Goal: Task Accomplishment & Management: Manage account settings

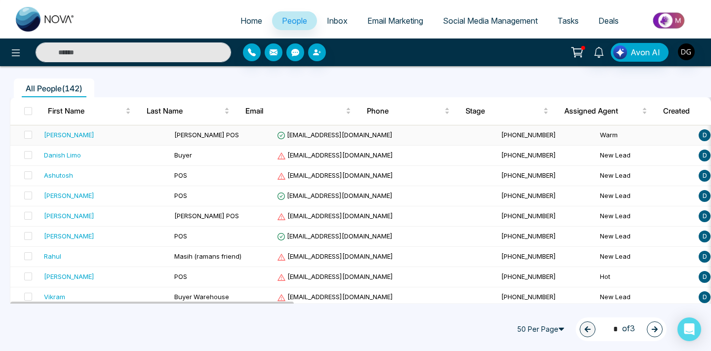
scroll to position [82, 0]
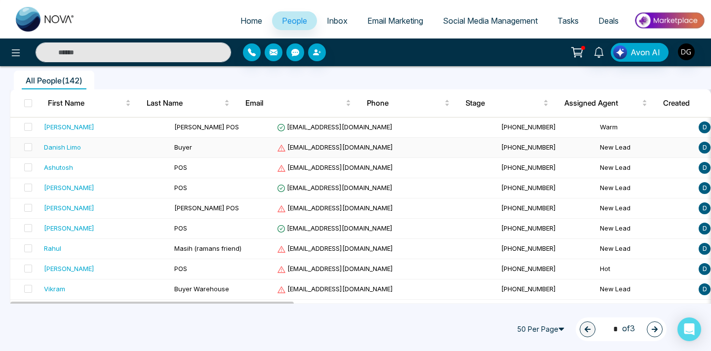
click at [170, 147] on td "Buyer" at bounding box center [221, 148] width 103 height 20
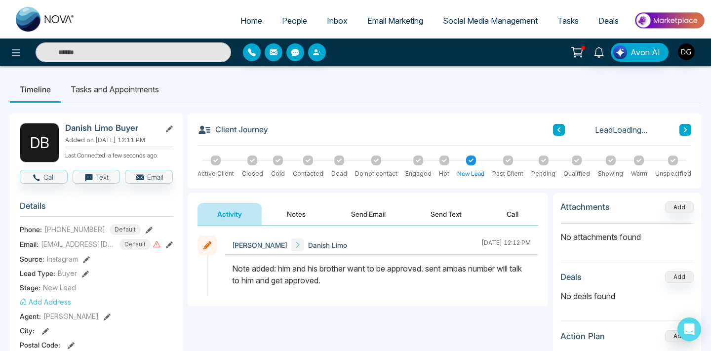
click at [170, 125] on icon at bounding box center [169, 128] width 7 height 7
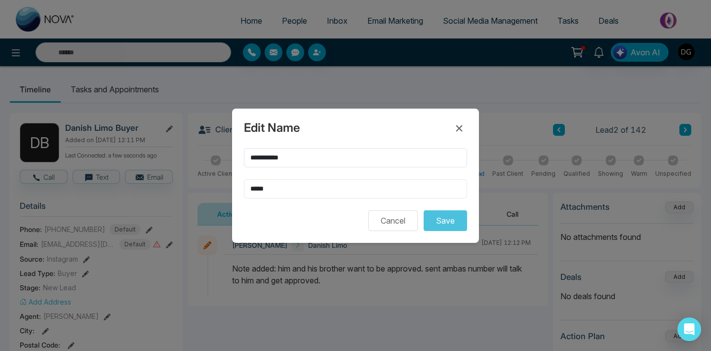
click at [284, 182] on input "*****" at bounding box center [355, 188] width 223 height 19
click at [282, 193] on input "*****" at bounding box center [355, 188] width 223 height 19
type input "*********"
click at [452, 219] on button "Save" at bounding box center [445, 220] width 43 height 21
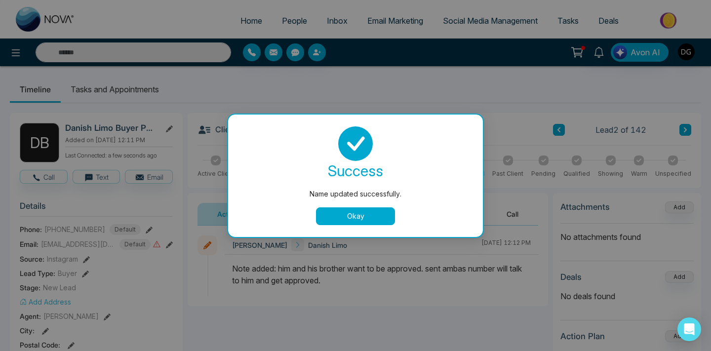
click at [346, 220] on button "Okay" at bounding box center [355, 216] width 79 height 18
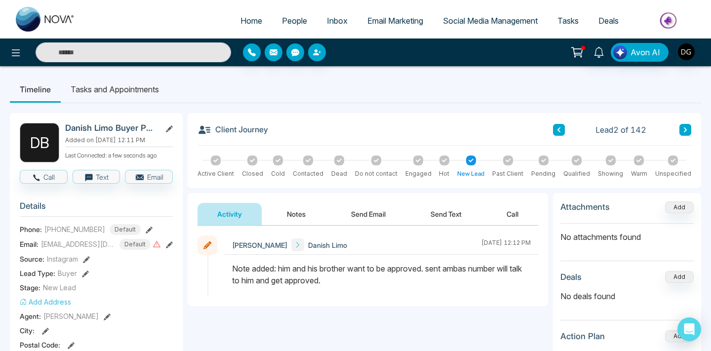
click at [282, 18] on span "People" at bounding box center [294, 21] width 25 height 10
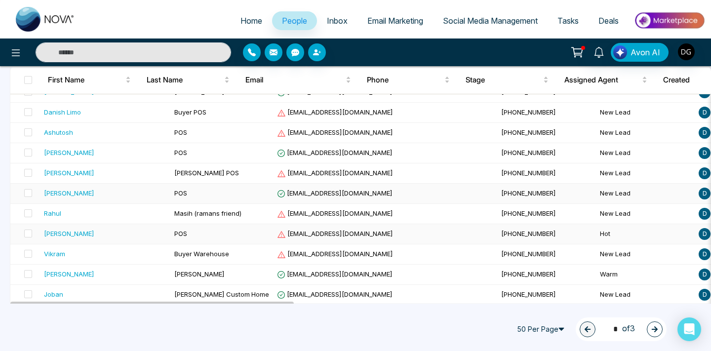
scroll to position [155, 0]
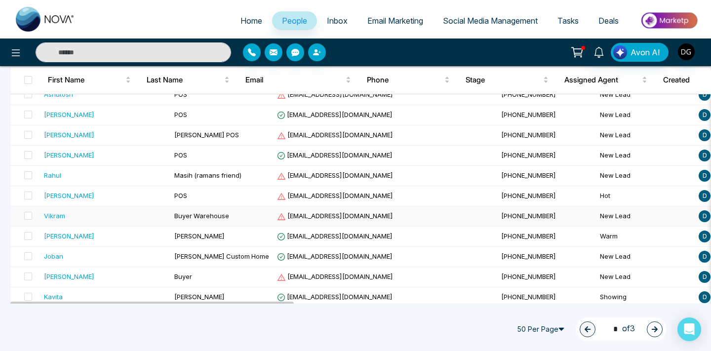
click at [83, 215] on div "Vikram" at bounding box center [105, 216] width 122 height 10
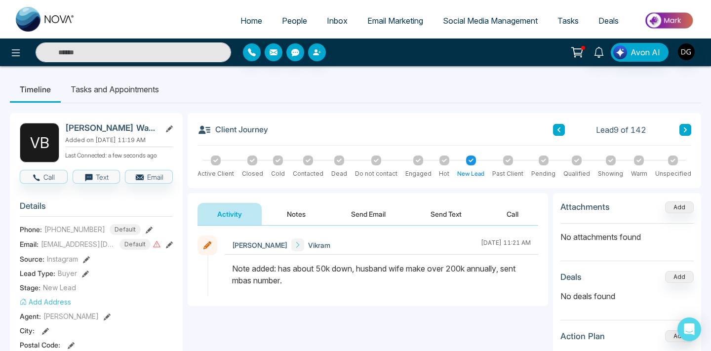
click at [292, 16] on span "People" at bounding box center [294, 21] width 25 height 10
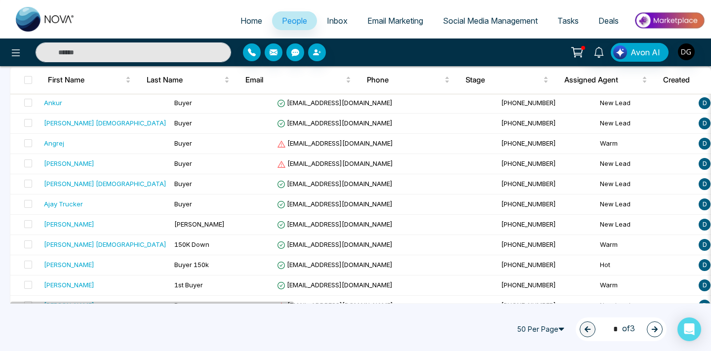
scroll to position [911, 0]
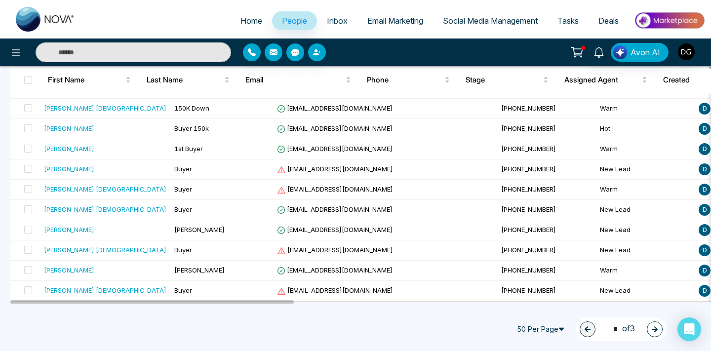
click at [656, 326] on icon "button" at bounding box center [654, 329] width 7 height 7
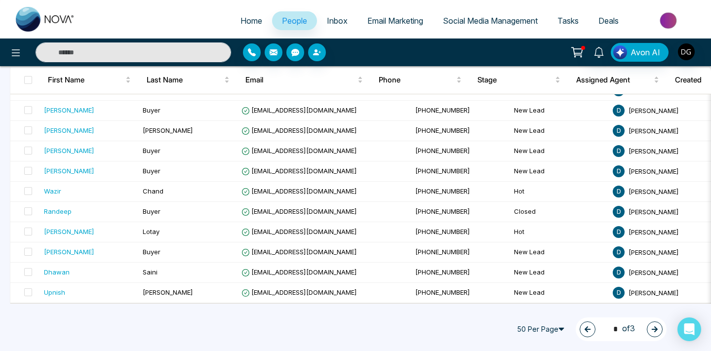
scroll to position [908, 0]
click at [650, 324] on button "button" at bounding box center [655, 329] width 16 height 16
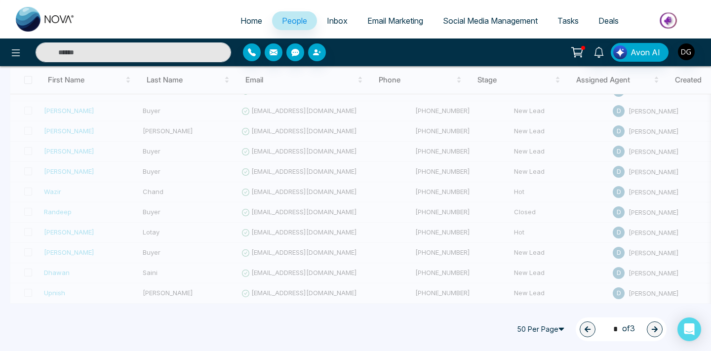
type input "*"
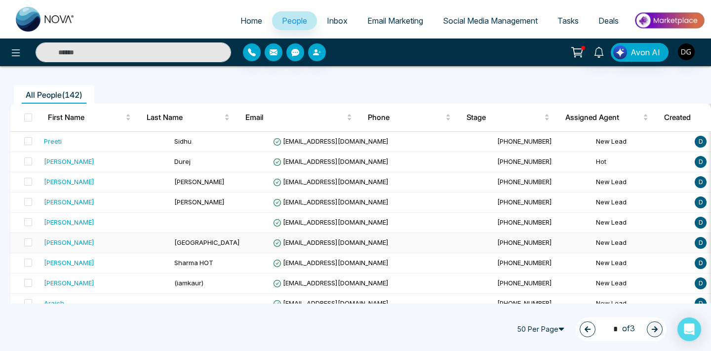
scroll to position [66, 0]
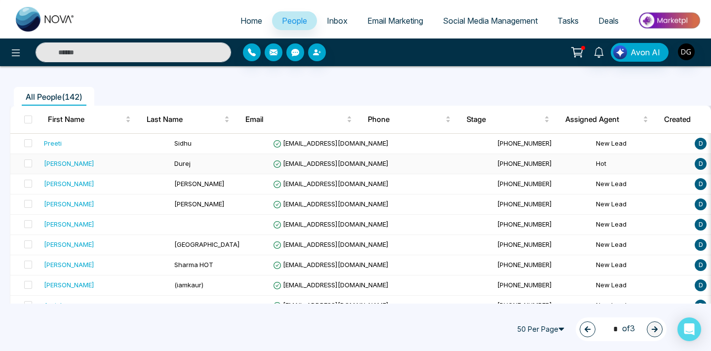
click at [269, 167] on td "Durejalovish@gmail.com" at bounding box center [381, 164] width 224 height 20
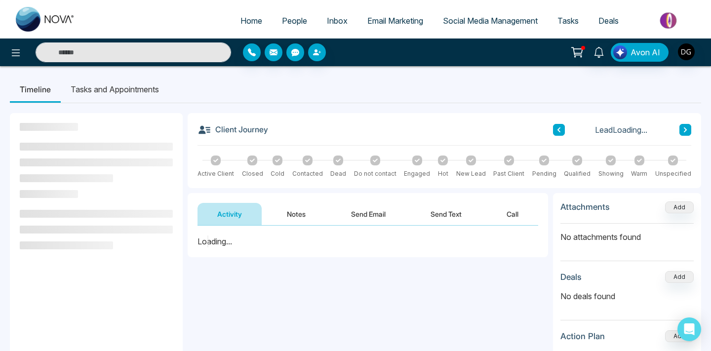
click at [274, 21] on link "People" at bounding box center [294, 20] width 45 height 19
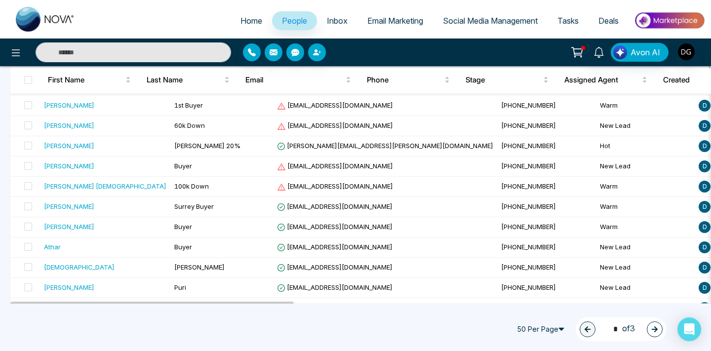
scroll to position [911, 0]
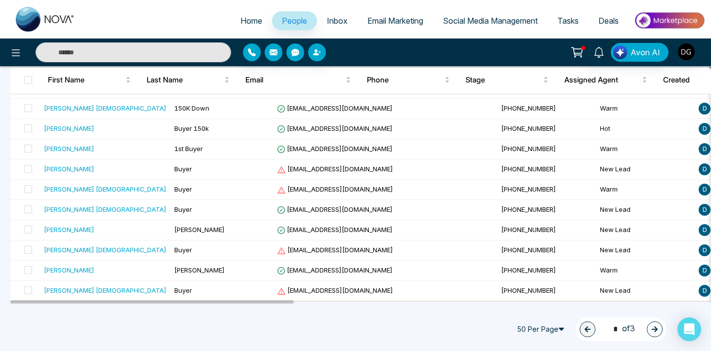
click at [654, 326] on icon "button" at bounding box center [654, 329] width 7 height 7
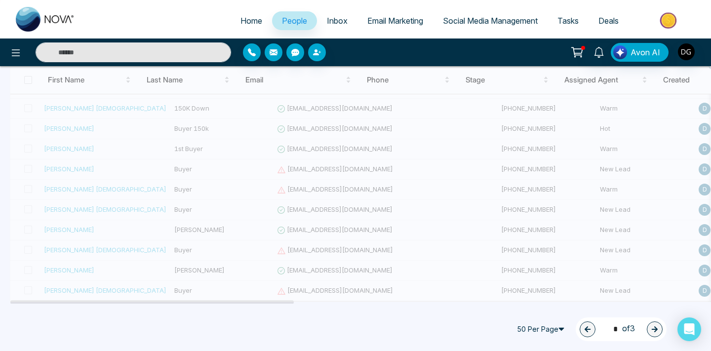
type input "*"
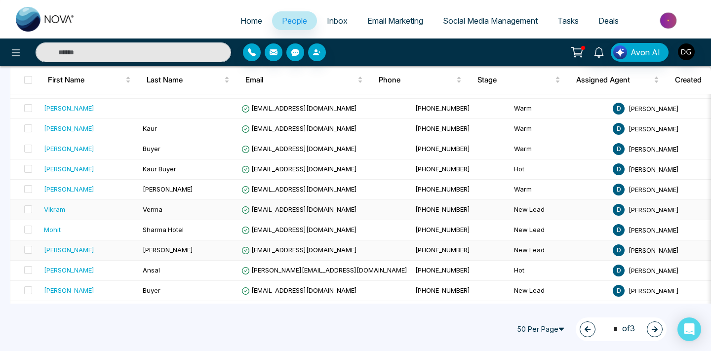
scroll to position [726, 0]
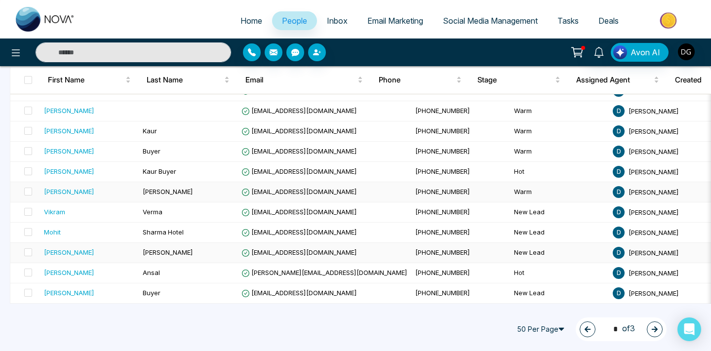
click at [106, 191] on div "Gurpreet" at bounding box center [89, 192] width 91 height 10
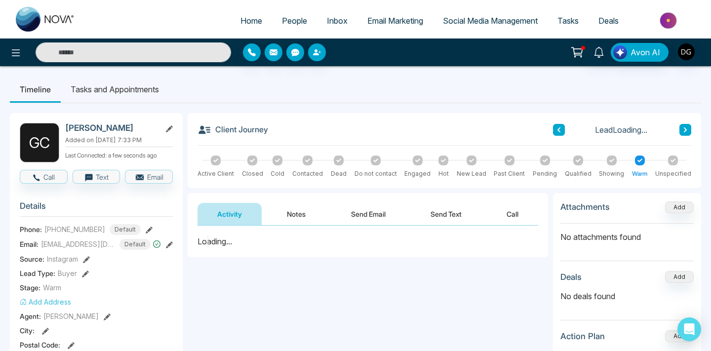
click at [292, 207] on button "Notes" at bounding box center [296, 214] width 58 height 22
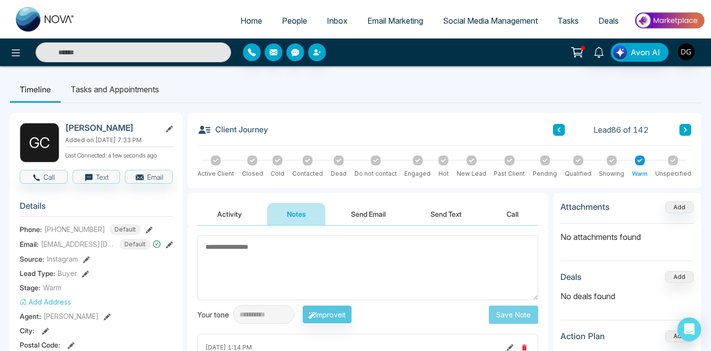
click at [284, 18] on span "People" at bounding box center [294, 21] width 25 height 10
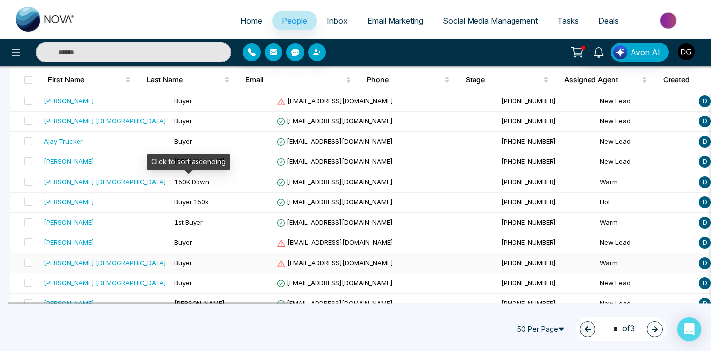
scroll to position [911, 0]
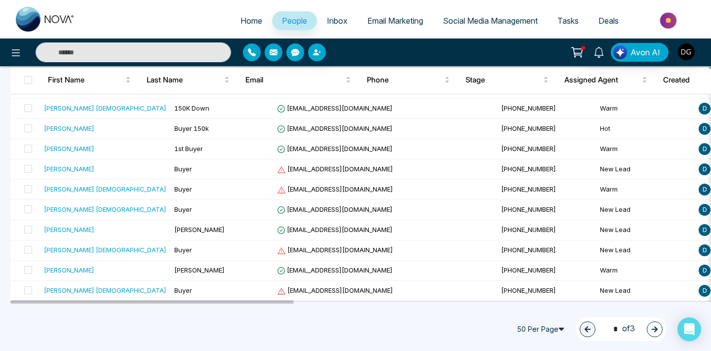
click at [655, 326] on icon "button" at bounding box center [654, 329] width 7 height 7
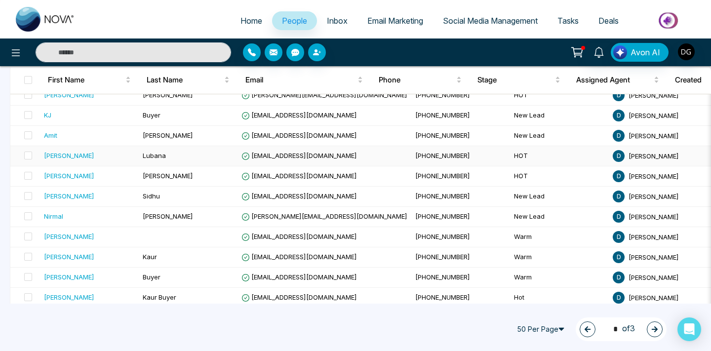
scroll to position [601, 0]
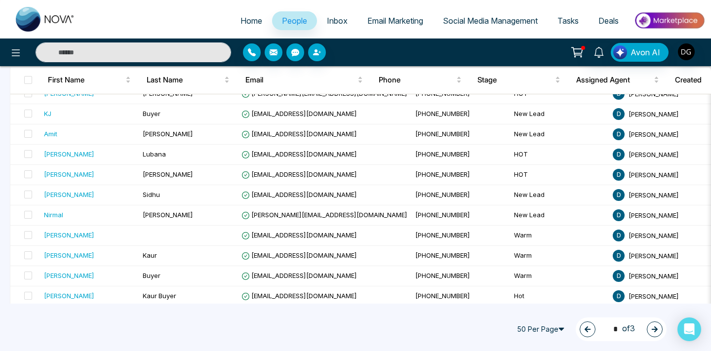
click at [585, 331] on icon "button" at bounding box center [588, 329] width 6 height 6
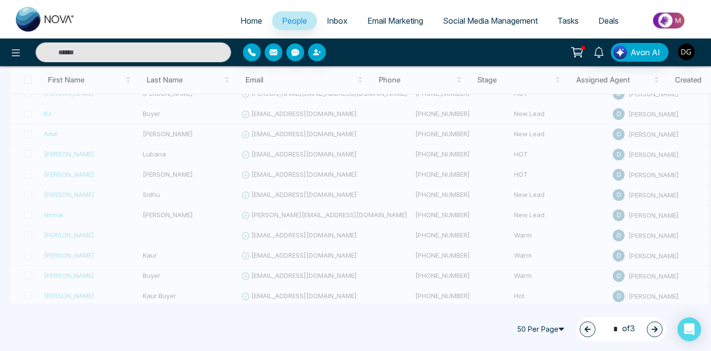
type input "*"
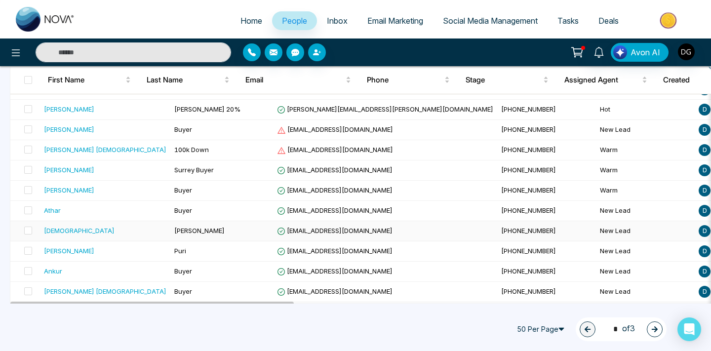
scroll to position [604, 0]
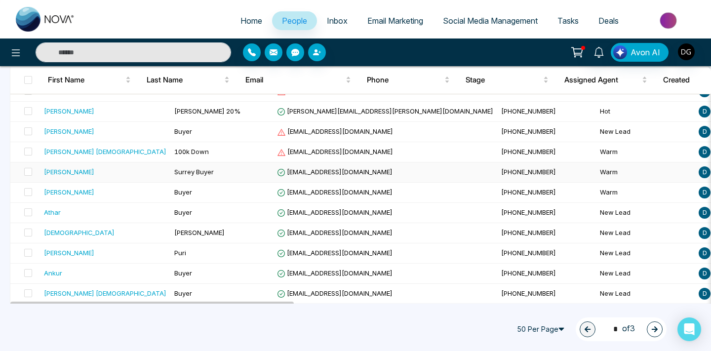
click at [197, 168] on td "Surrey Buyer" at bounding box center [221, 172] width 103 height 20
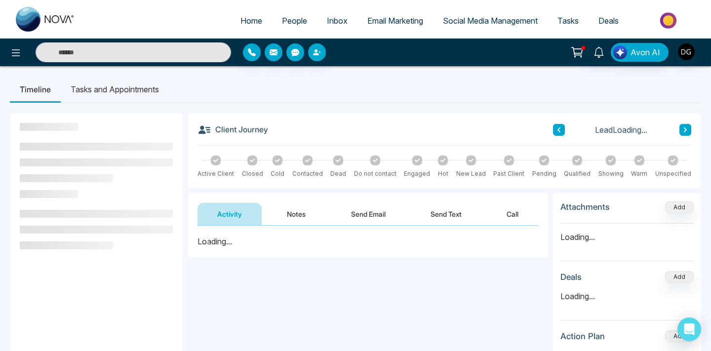
click at [293, 205] on button "Notes" at bounding box center [296, 214] width 58 height 22
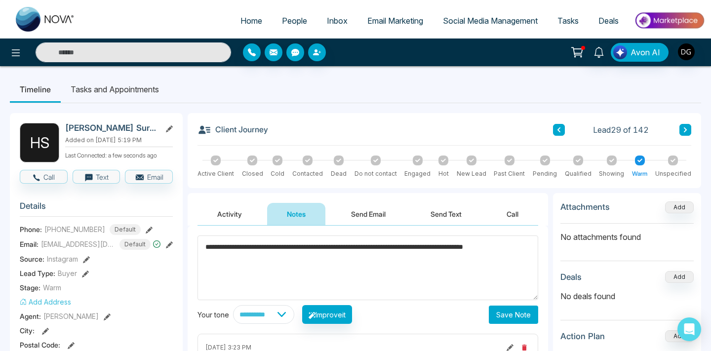
type textarea "**********"
click at [516, 312] on button "Save Note" at bounding box center [513, 315] width 49 height 18
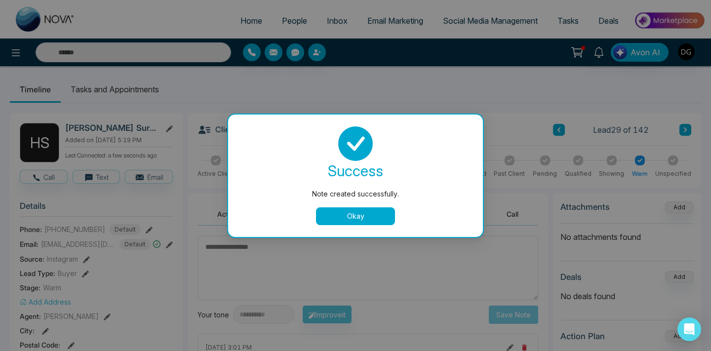
click at [366, 202] on div "success Note created successfully. Okay" at bounding box center [355, 175] width 231 height 99
click at [355, 212] on button "Okay" at bounding box center [355, 216] width 79 height 18
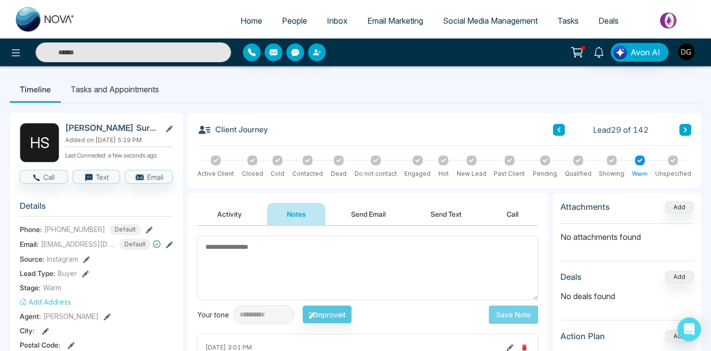
click at [289, 21] on span "People" at bounding box center [294, 21] width 25 height 10
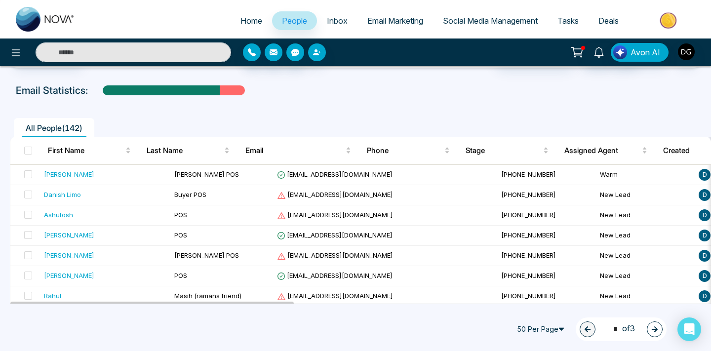
scroll to position [26, 0]
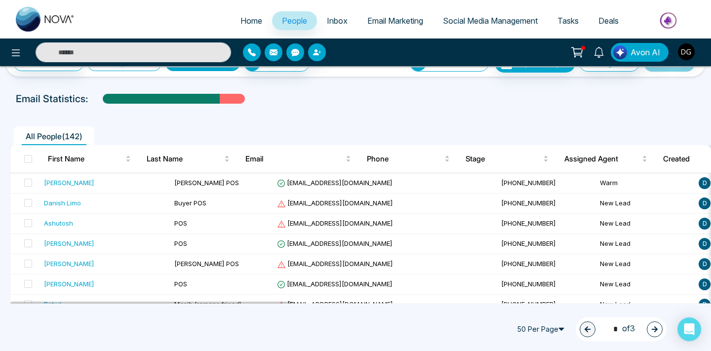
click at [650, 330] on button "button" at bounding box center [655, 329] width 16 height 16
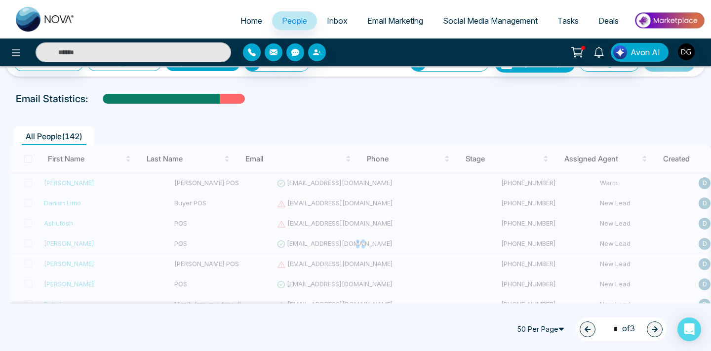
type input "*"
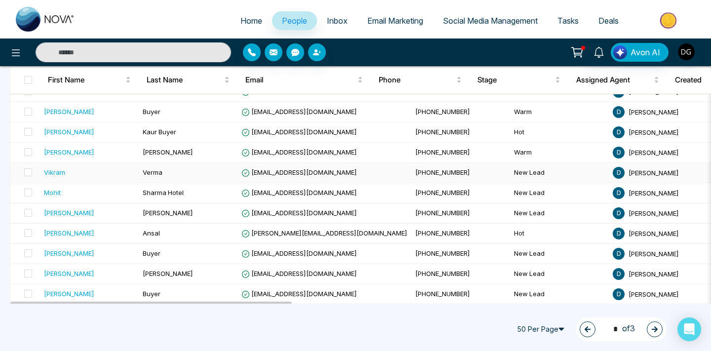
scroll to position [760, 0]
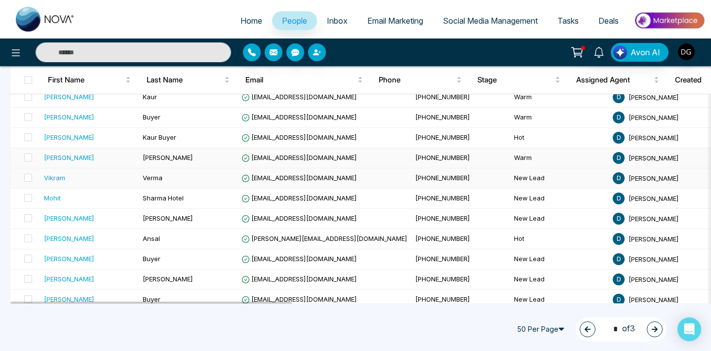
click at [121, 159] on div "Gurpreet" at bounding box center [89, 158] width 91 height 10
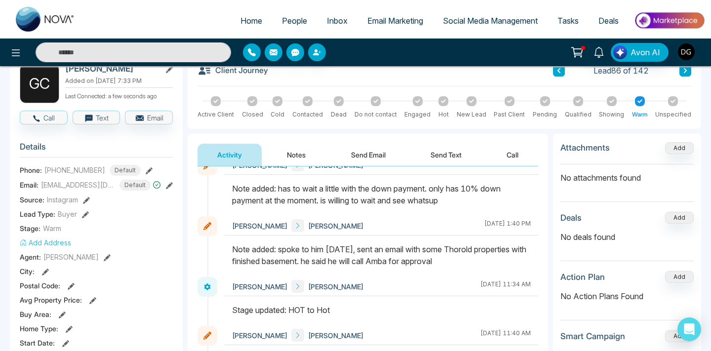
scroll to position [90, 0]
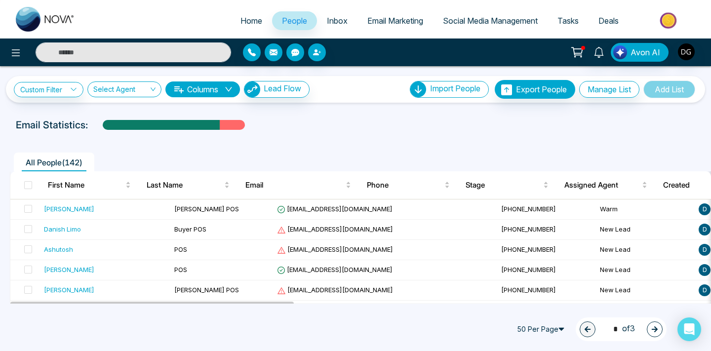
click at [654, 329] on icon "button" at bounding box center [655, 329] width 6 height 6
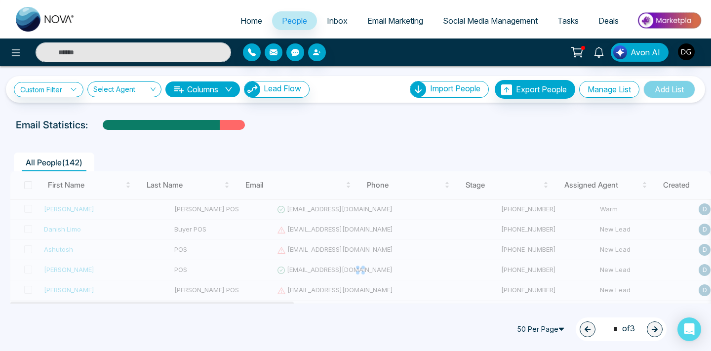
type input "*"
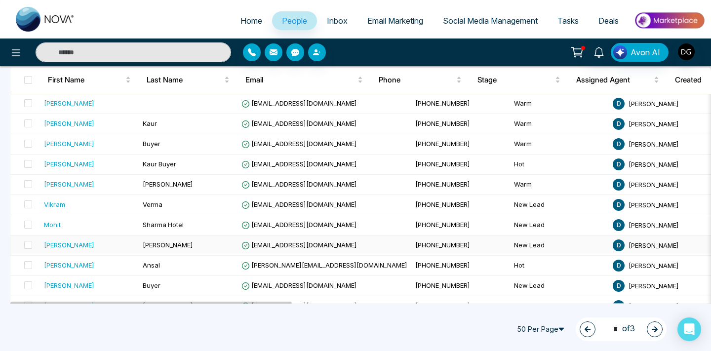
scroll to position [732, 0]
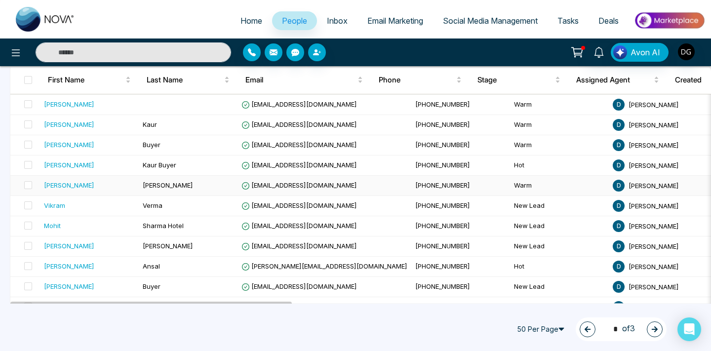
click at [160, 189] on td "Chahal" at bounding box center [188, 186] width 99 height 20
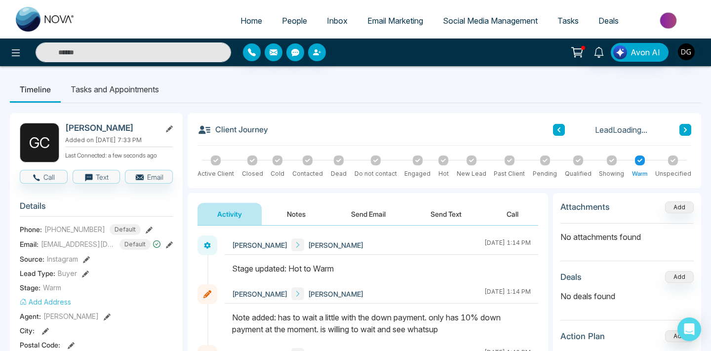
click at [300, 210] on button "Notes" at bounding box center [296, 214] width 58 height 22
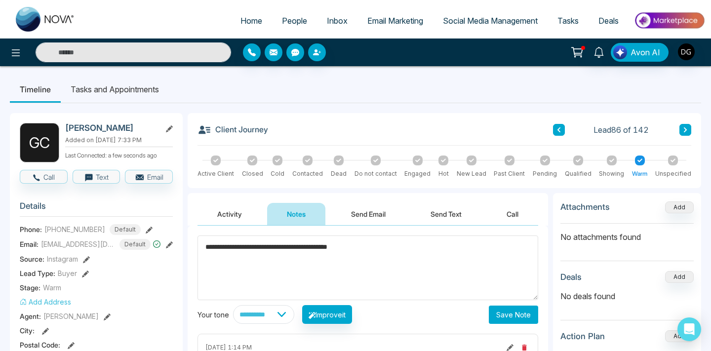
type textarea "**********"
click at [522, 312] on button "Save Note" at bounding box center [513, 315] width 49 height 18
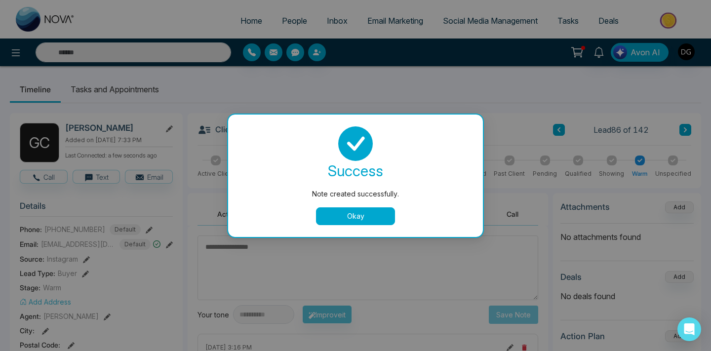
click at [359, 215] on button "Okay" at bounding box center [355, 216] width 79 height 18
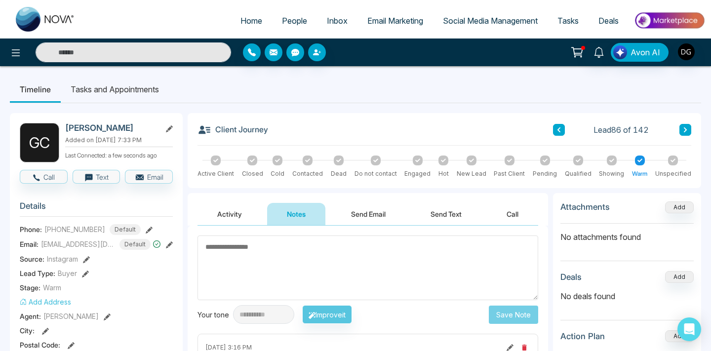
click at [283, 14] on link "People" at bounding box center [294, 20] width 45 height 19
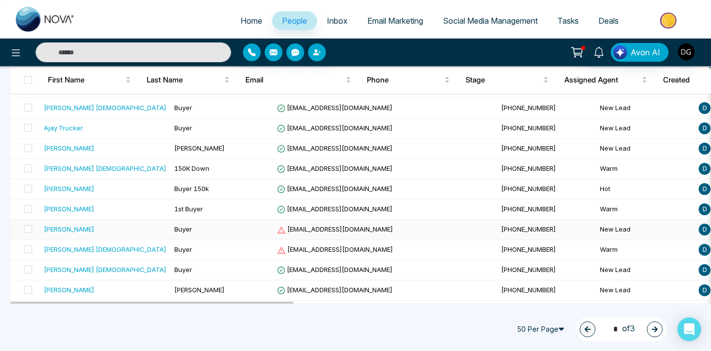
scroll to position [911, 0]
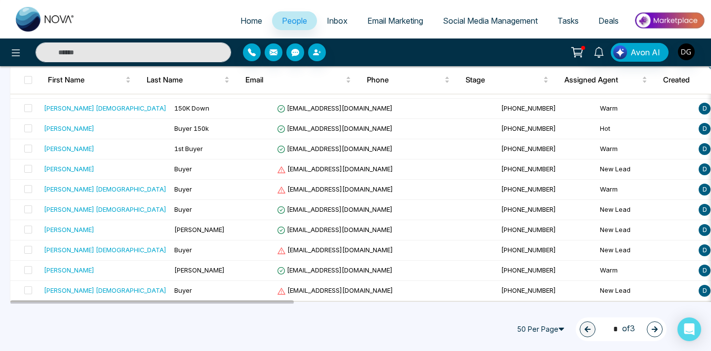
click at [655, 327] on icon "button" at bounding box center [655, 329] width 6 height 6
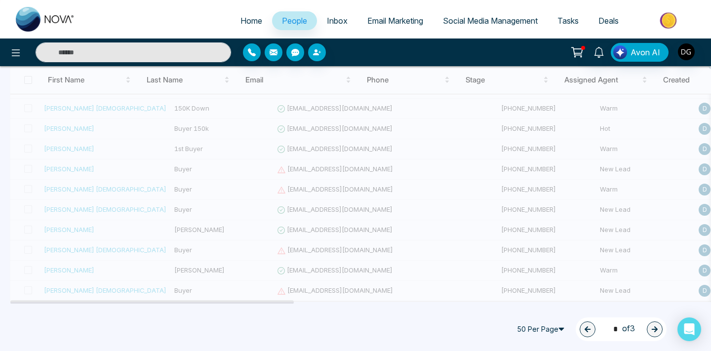
type input "*"
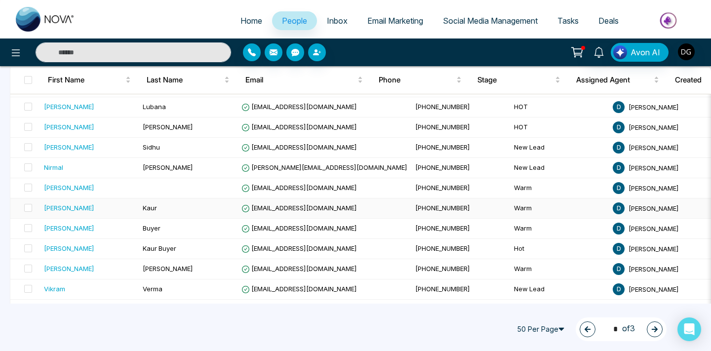
scroll to position [647, 0]
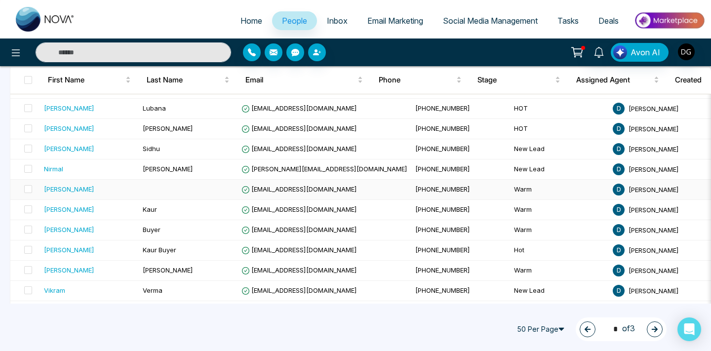
click at [133, 188] on div "Nirbhai" at bounding box center [89, 189] width 91 height 10
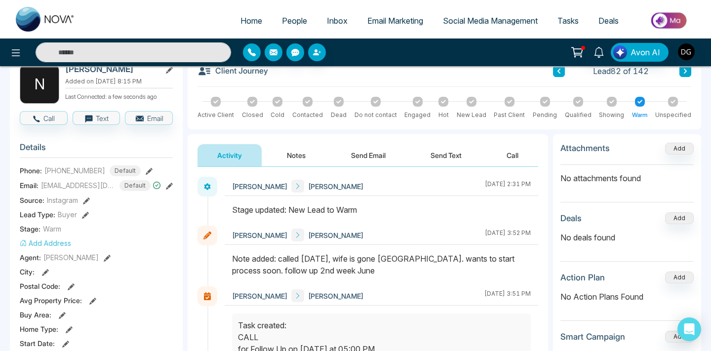
scroll to position [7, 0]
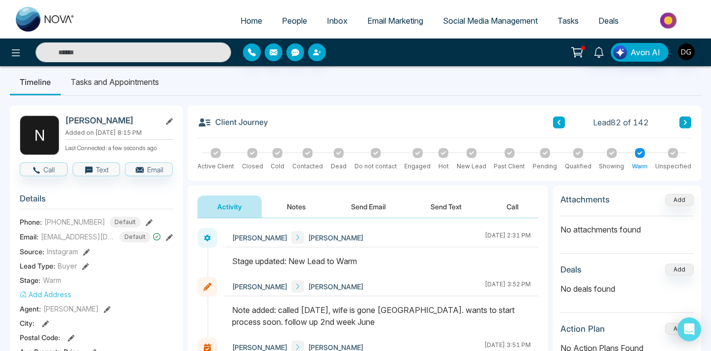
click at [293, 211] on button "Notes" at bounding box center [296, 207] width 58 height 22
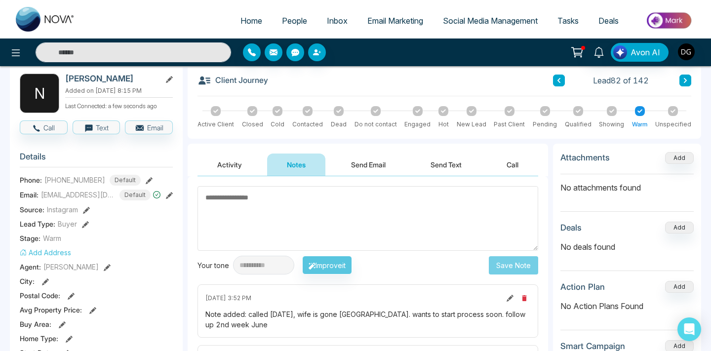
scroll to position [43, 0]
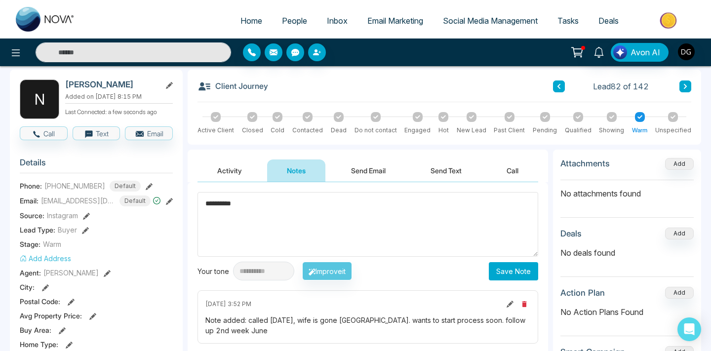
click at [231, 206] on textarea "*********" at bounding box center [368, 224] width 341 height 65
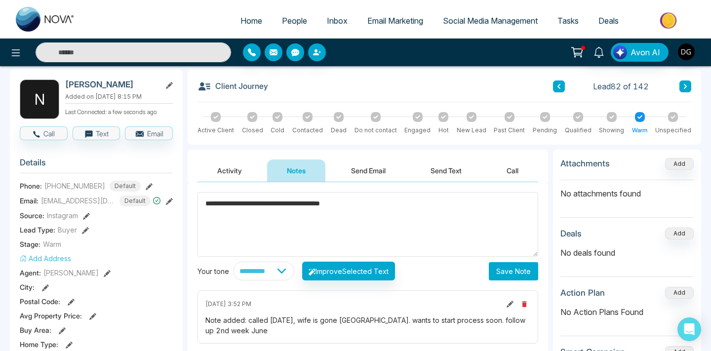
type textarea "**********"
click at [498, 270] on button "Save Note" at bounding box center [513, 271] width 49 height 18
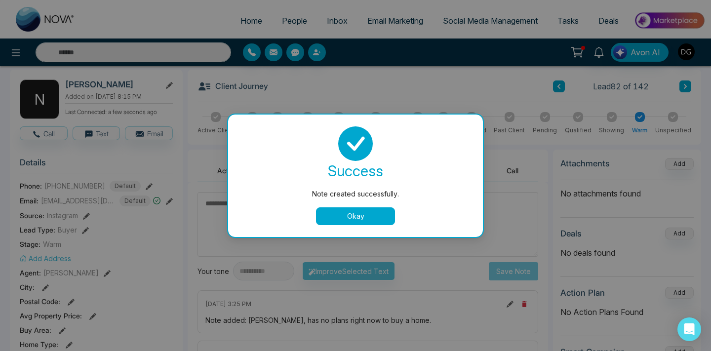
click at [358, 206] on div "success Note created successfully. Okay" at bounding box center [355, 175] width 231 height 99
click at [349, 210] on button "Okay" at bounding box center [355, 216] width 79 height 18
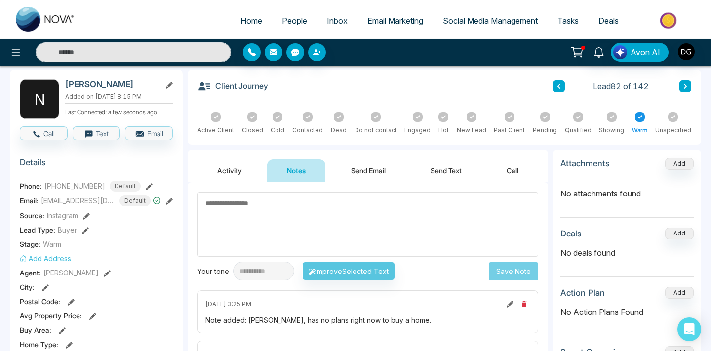
click at [285, 23] on span "People" at bounding box center [294, 21] width 25 height 10
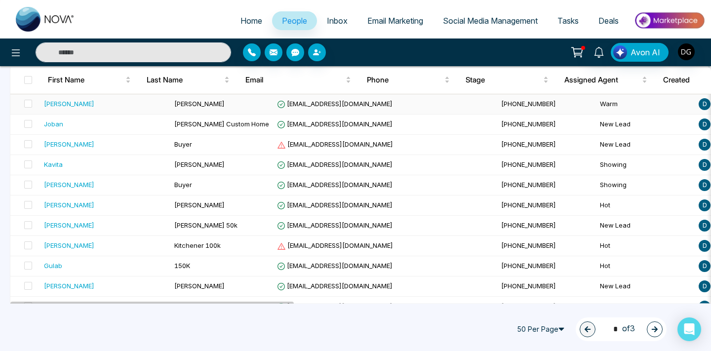
scroll to position [357, 0]
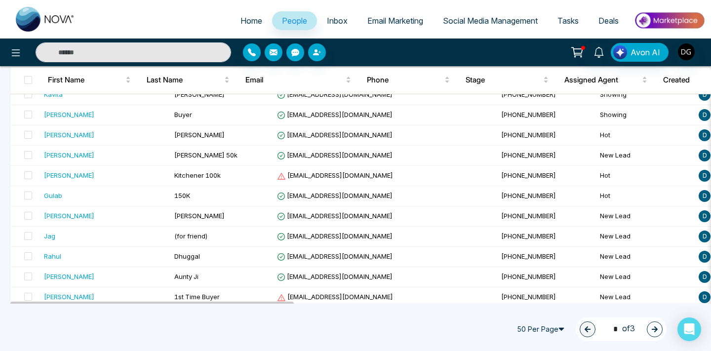
click at [647, 322] on div "1 * of 3" at bounding box center [621, 329] width 91 height 24
click at [651, 329] on icon "button" at bounding box center [654, 329] width 7 height 7
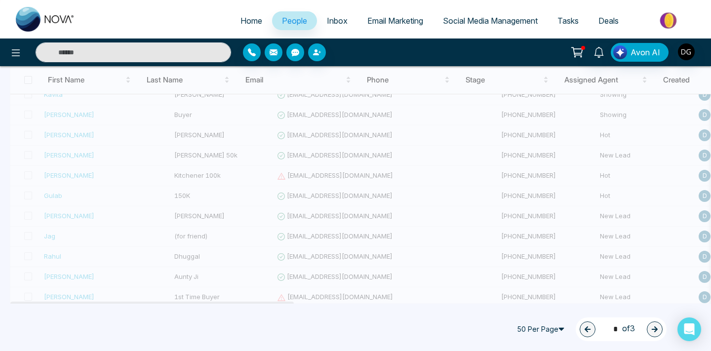
type input "*"
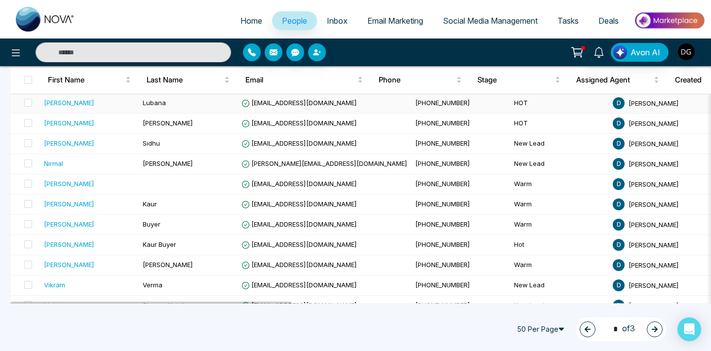
scroll to position [653, 0]
click at [82, 179] on div "Nirbhai" at bounding box center [89, 183] width 91 height 10
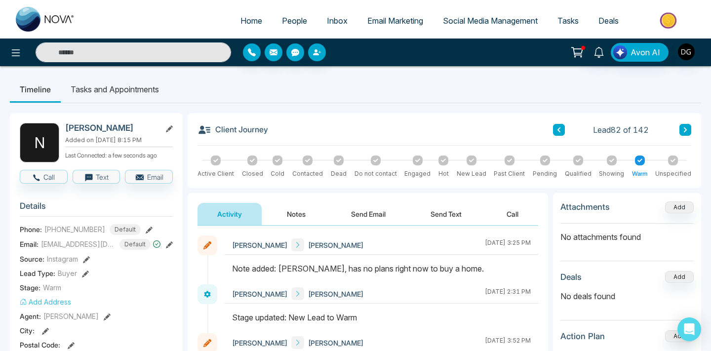
click at [281, 13] on link "People" at bounding box center [294, 20] width 45 height 19
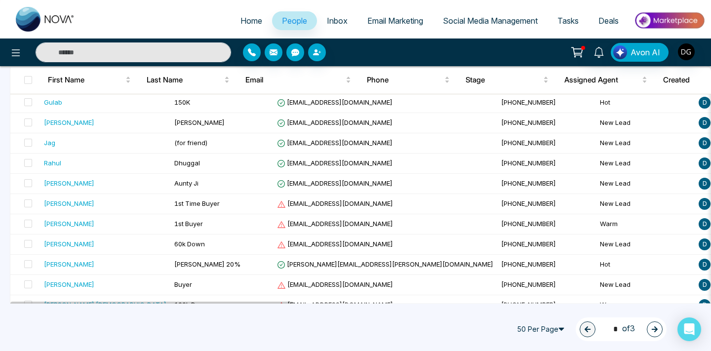
scroll to position [812, 0]
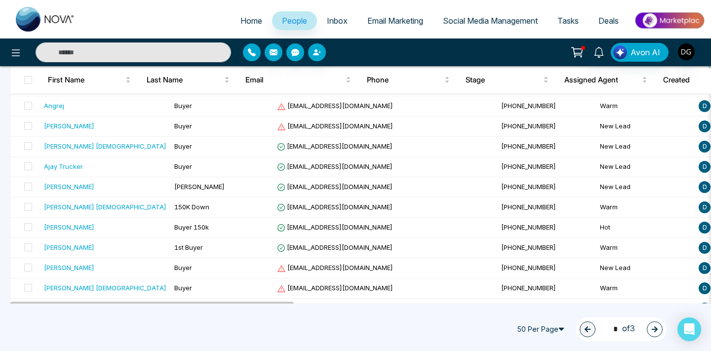
click at [652, 327] on icon "button" at bounding box center [654, 329] width 7 height 7
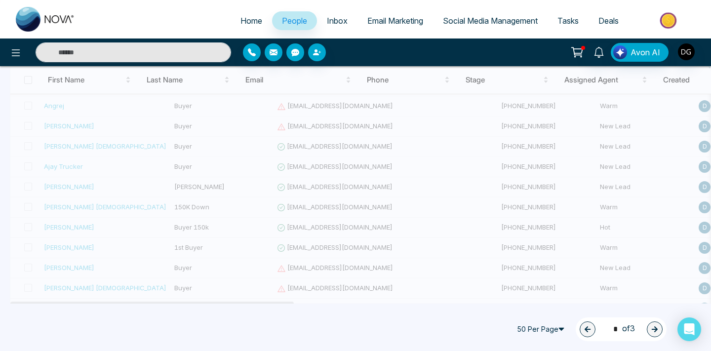
type input "*"
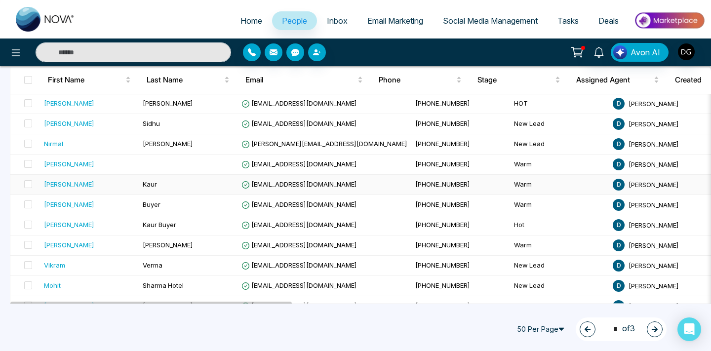
scroll to position [662, 0]
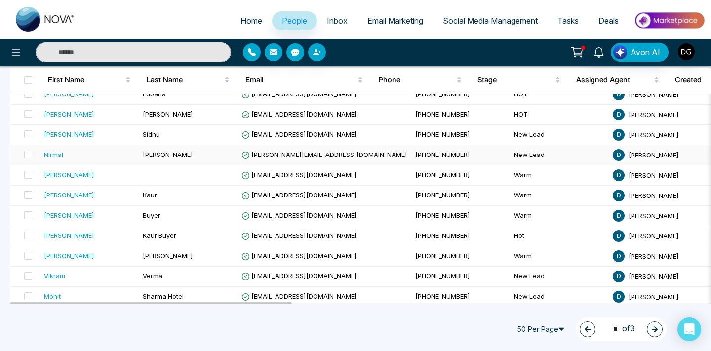
click at [114, 154] on div "Nirmal" at bounding box center [89, 155] width 91 height 10
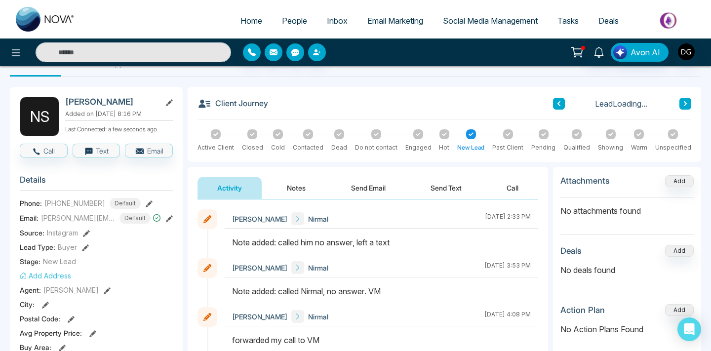
scroll to position [39, 0]
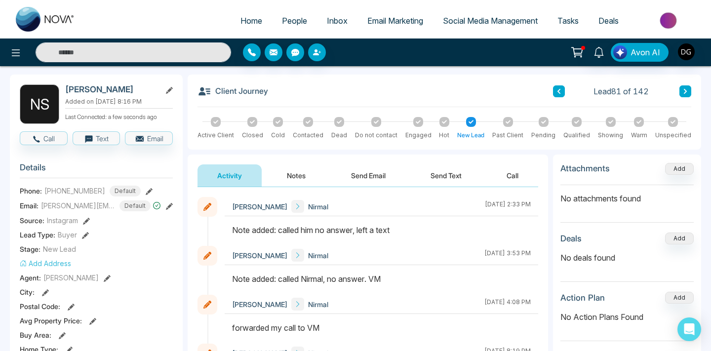
click at [297, 171] on button "Notes" at bounding box center [296, 175] width 58 height 22
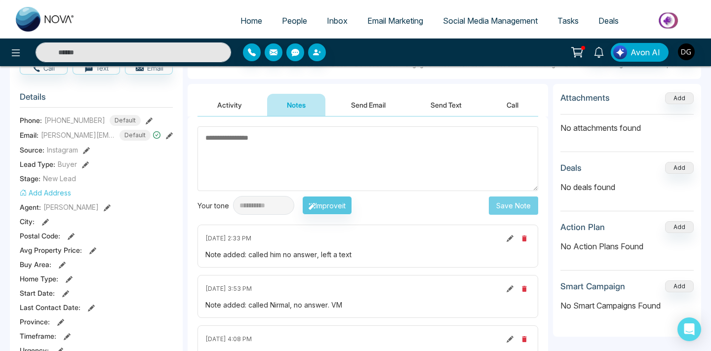
scroll to position [77, 0]
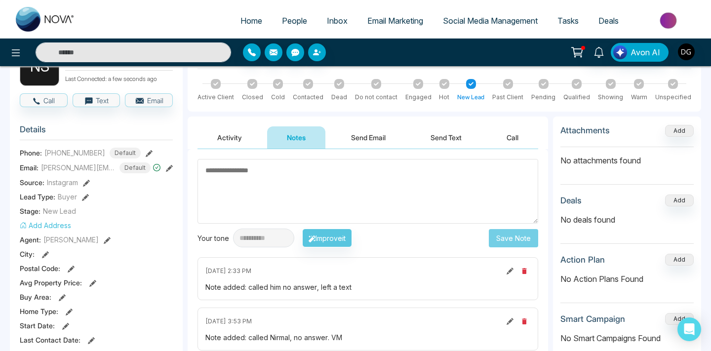
click at [282, 24] on span "People" at bounding box center [294, 21] width 25 height 10
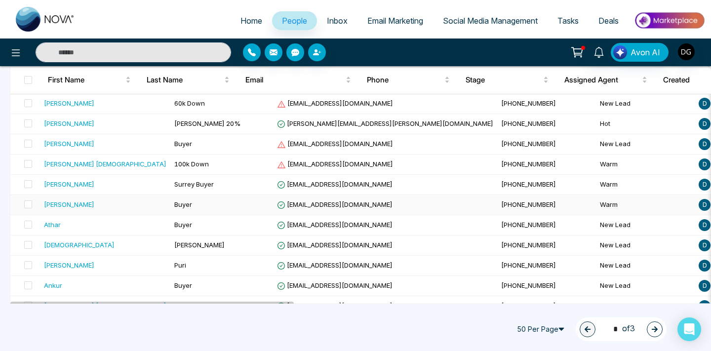
scroll to position [741, 0]
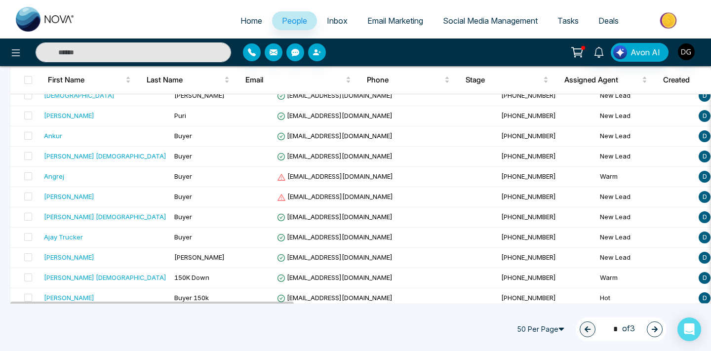
click at [659, 333] on button "button" at bounding box center [655, 329] width 16 height 16
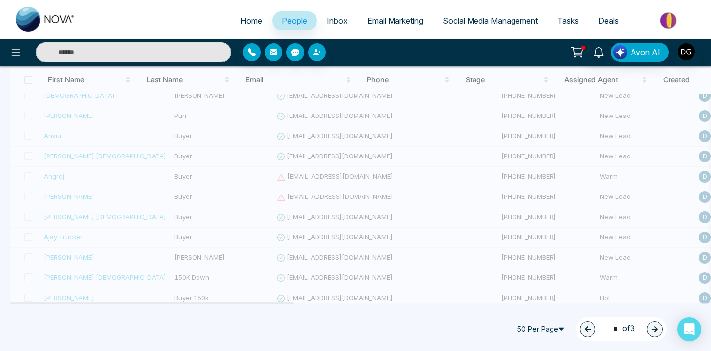
type input "*"
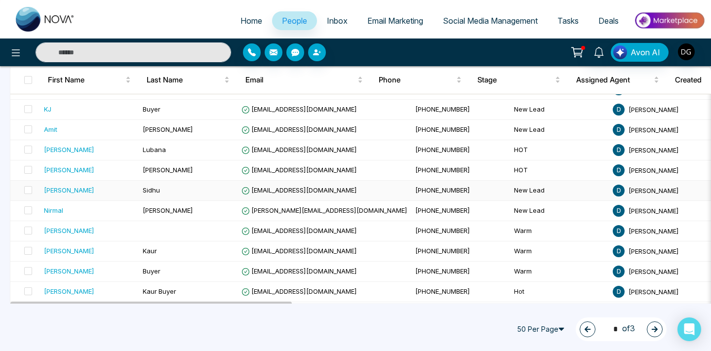
scroll to position [587, 0]
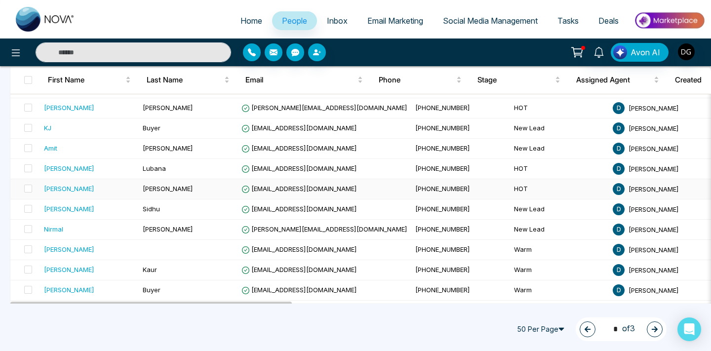
click at [141, 185] on td "Garcha" at bounding box center [188, 189] width 99 height 20
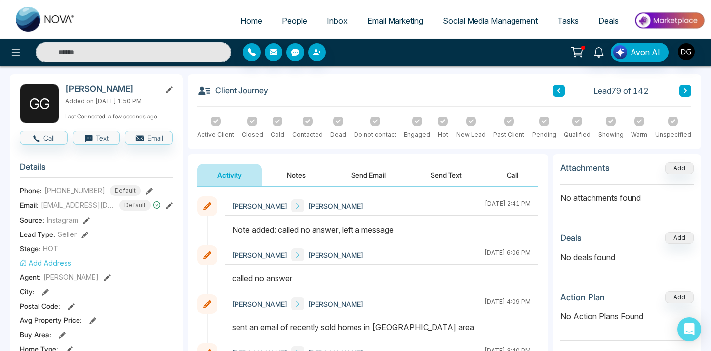
scroll to position [38, 0]
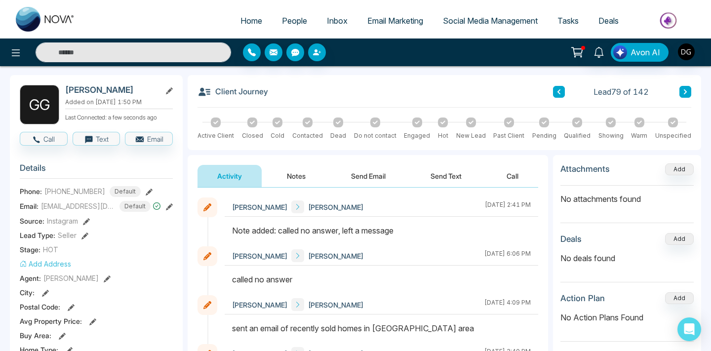
click at [302, 181] on button "Notes" at bounding box center [296, 176] width 58 height 22
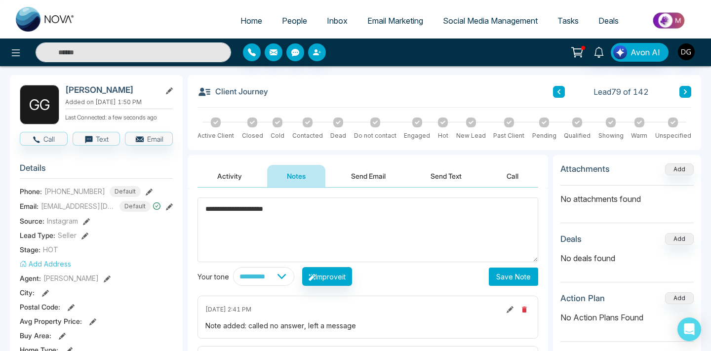
type textarea "**********"
click at [509, 279] on button "Save Note" at bounding box center [513, 277] width 49 height 18
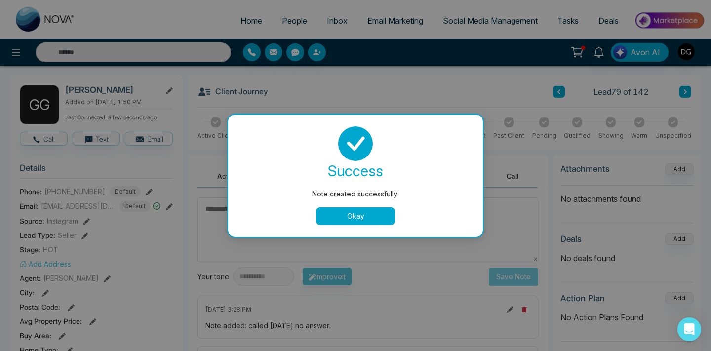
click at [338, 213] on button "Okay" at bounding box center [355, 216] width 79 height 18
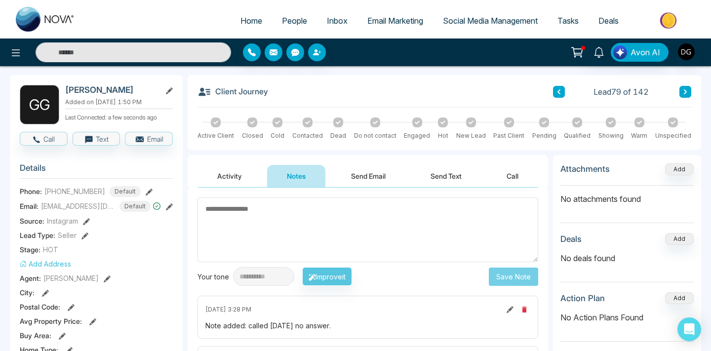
click at [292, 18] on span "People" at bounding box center [294, 21] width 25 height 10
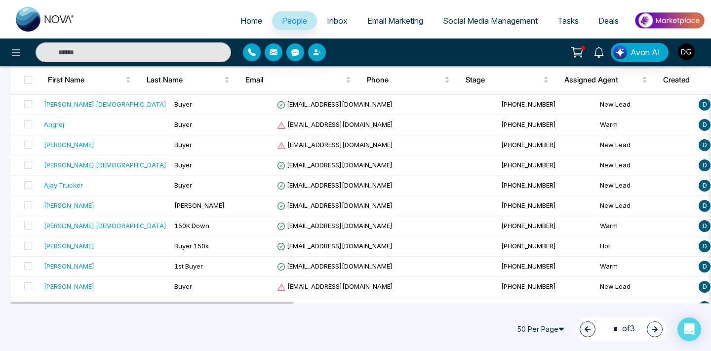
scroll to position [911, 0]
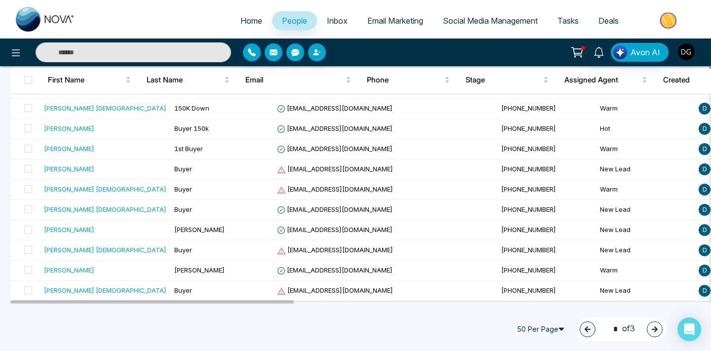
click at [662, 329] on button "button" at bounding box center [655, 329] width 16 height 16
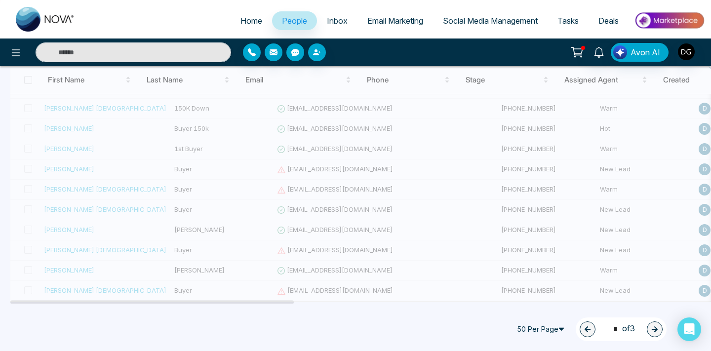
type input "*"
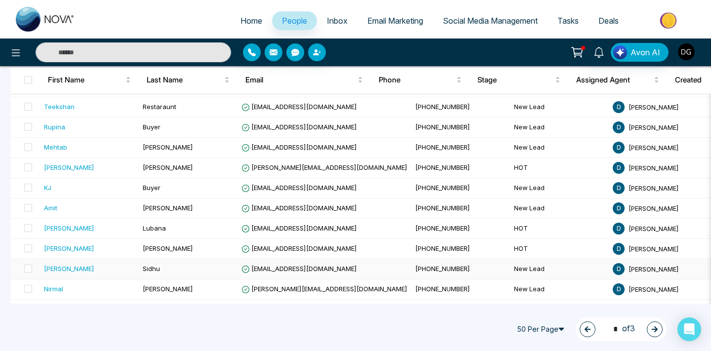
scroll to position [526, 0]
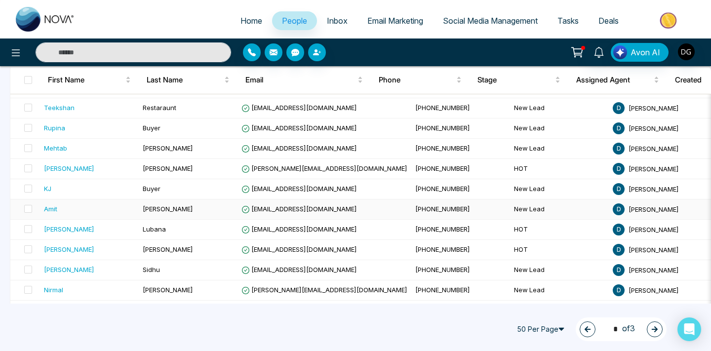
click at [169, 212] on td "Kumar" at bounding box center [188, 209] width 99 height 20
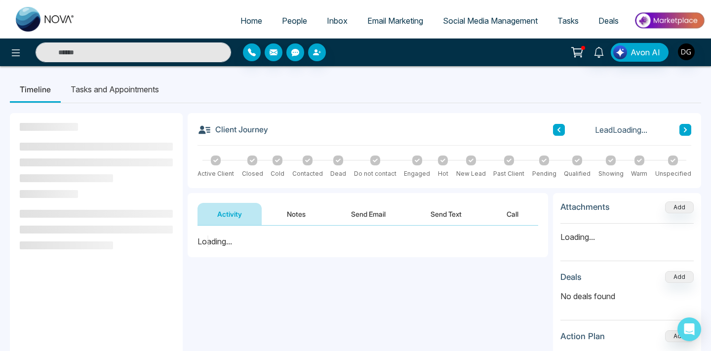
click at [296, 213] on button "Notes" at bounding box center [296, 214] width 58 height 22
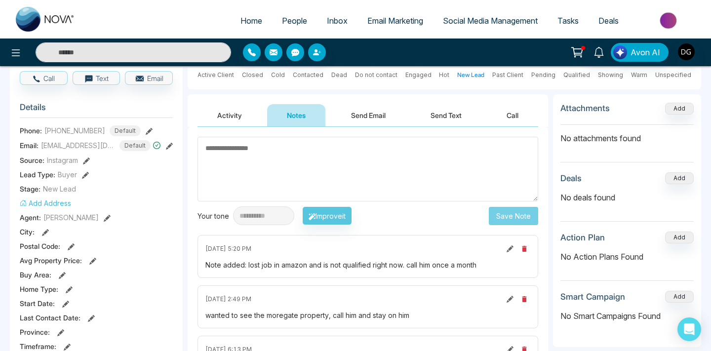
scroll to position [102, 0]
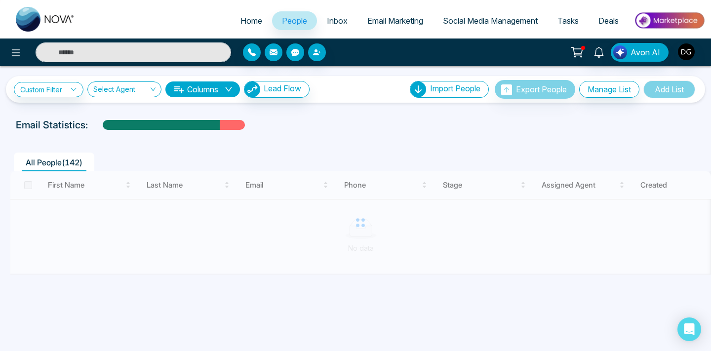
click at [283, 24] on span "People" at bounding box center [294, 21] width 25 height 10
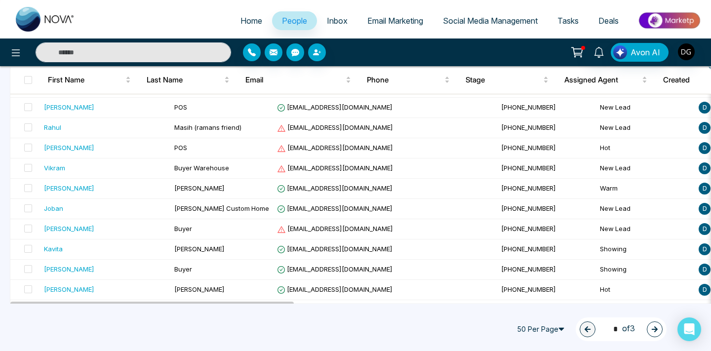
scroll to position [911, 0]
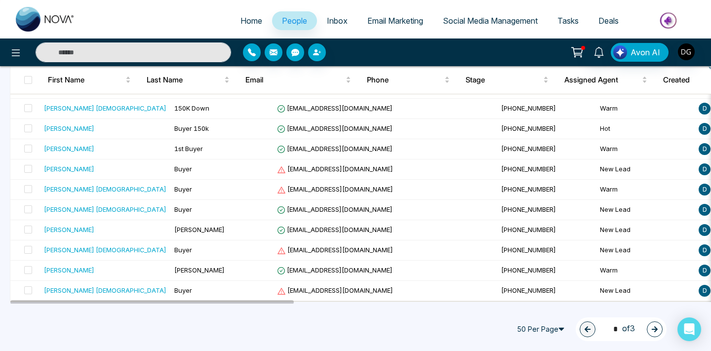
click at [648, 328] on button "button" at bounding box center [655, 329] width 16 height 16
type input "*"
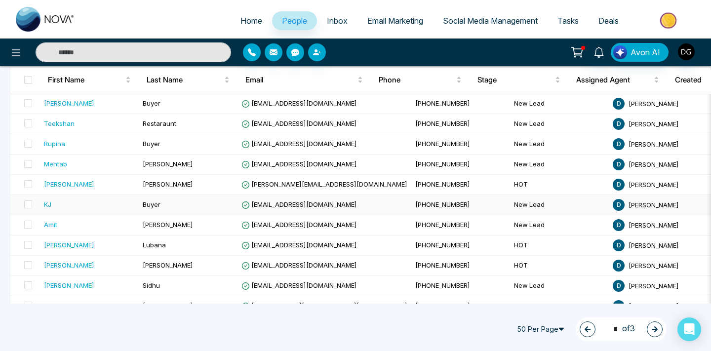
scroll to position [506, 0]
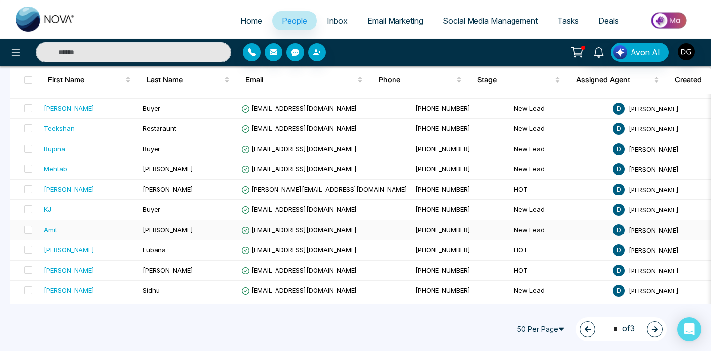
click at [104, 230] on div "Amit" at bounding box center [89, 230] width 91 height 10
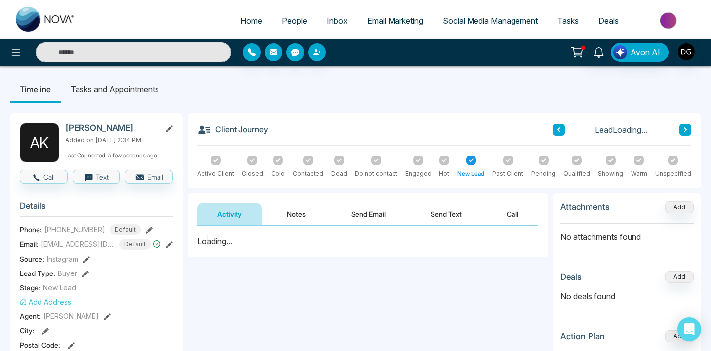
click at [289, 213] on button "Notes" at bounding box center [296, 214] width 58 height 22
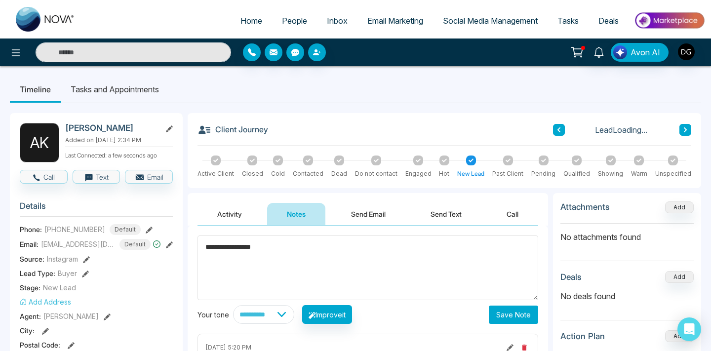
type textarea "**********"
click at [518, 313] on button "Save Note" at bounding box center [513, 315] width 49 height 18
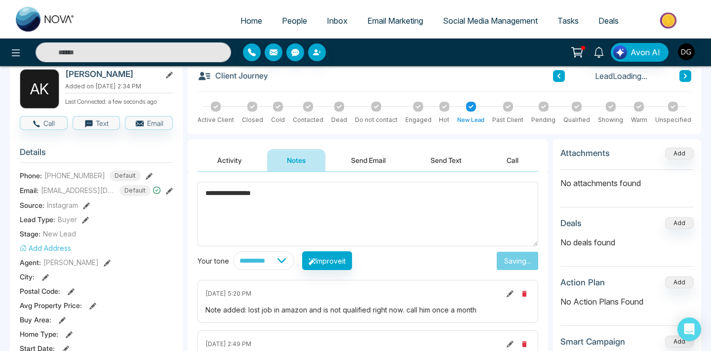
scroll to position [54, 0]
click at [352, 144] on div "Activity Notes Send Email Send Text Call" at bounding box center [368, 155] width 360 height 33
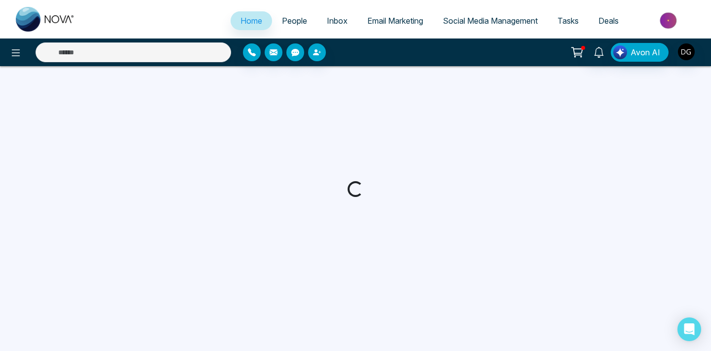
select select "*"
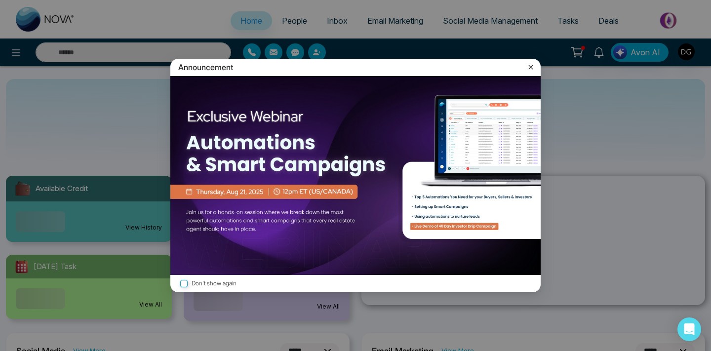
click at [531, 67] on icon at bounding box center [531, 67] width 10 height 10
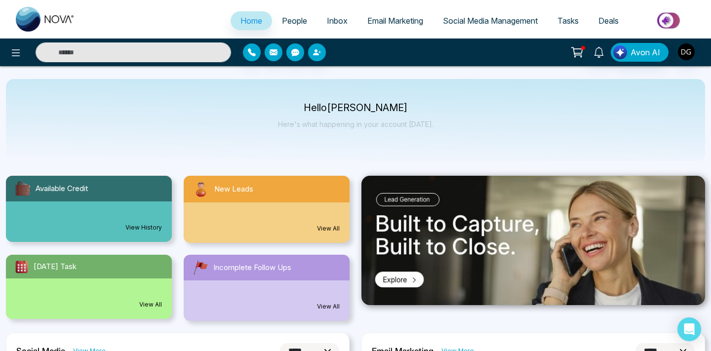
click at [282, 13] on link "People" at bounding box center [294, 20] width 45 height 19
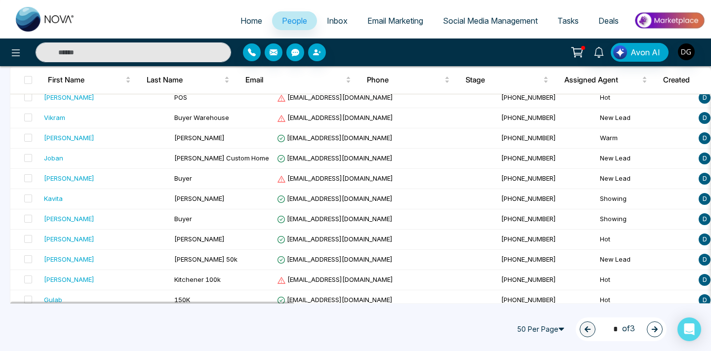
scroll to position [475, 0]
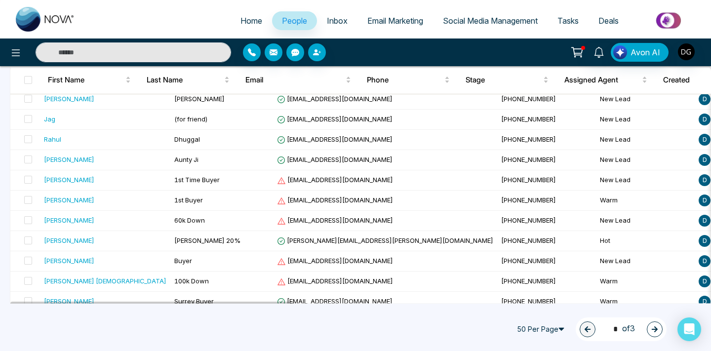
click at [656, 326] on icon "button" at bounding box center [654, 329] width 7 height 7
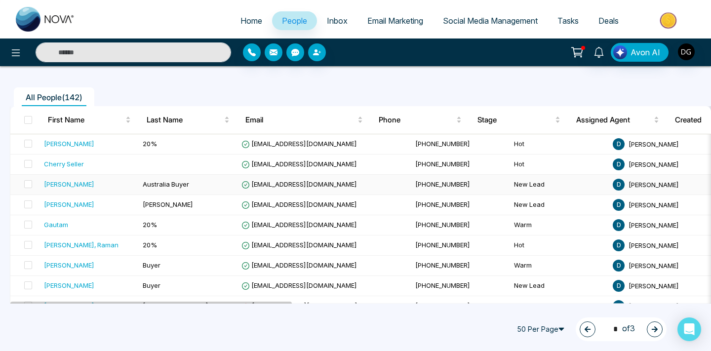
scroll to position [55, 0]
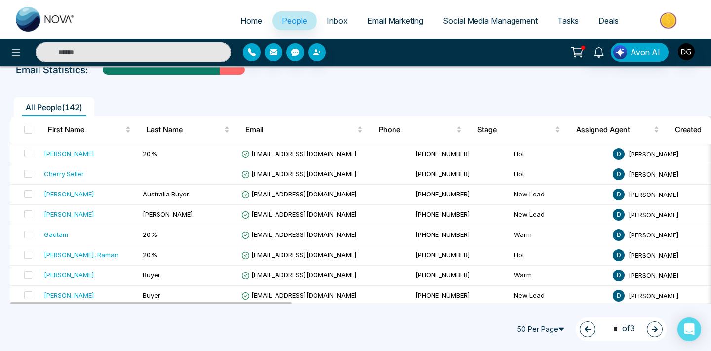
click at [648, 331] on button "button" at bounding box center [655, 329] width 16 height 16
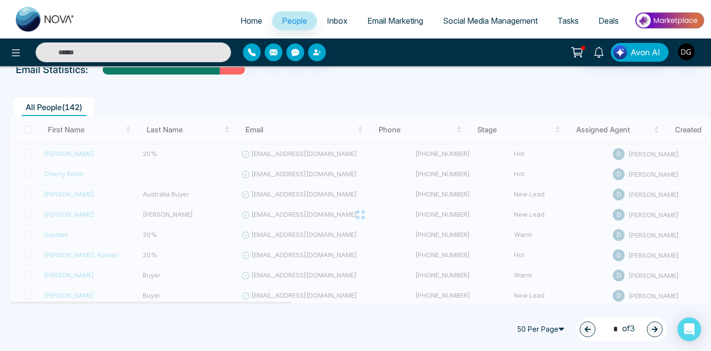
type input "*"
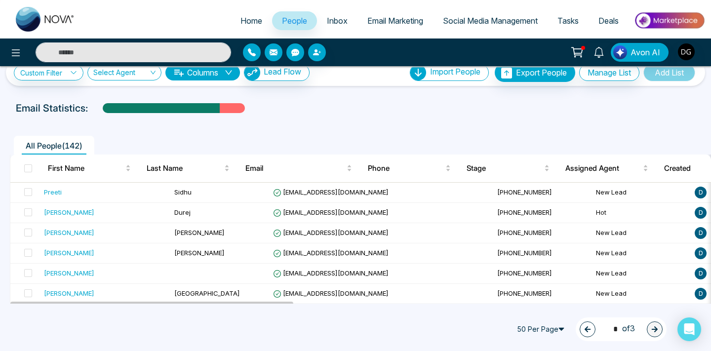
scroll to position [0, 0]
